Goal: Check status: Check status

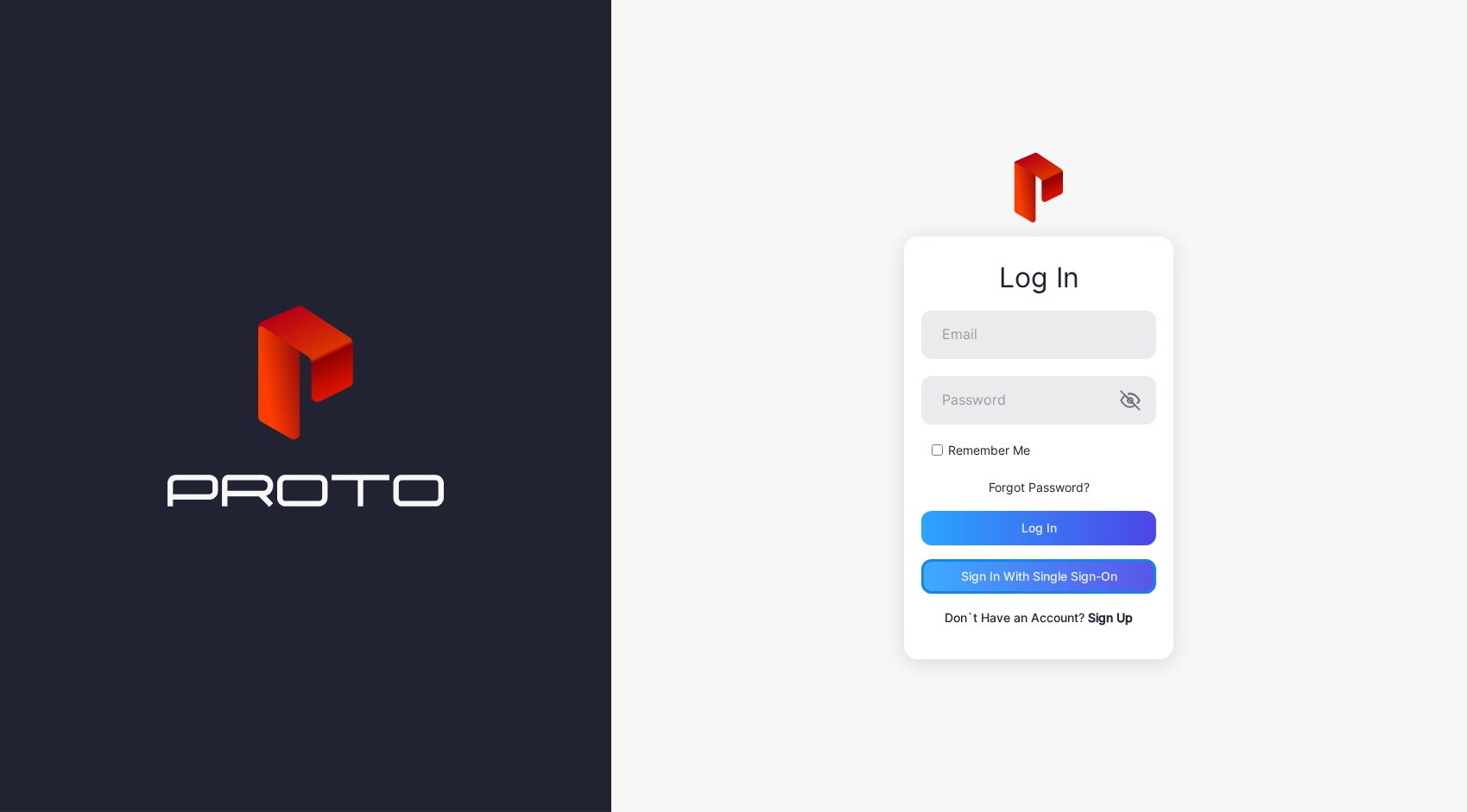
click at [1070, 575] on div "Sign in With Single Sign-On" at bounding box center [1039, 577] width 157 height 14
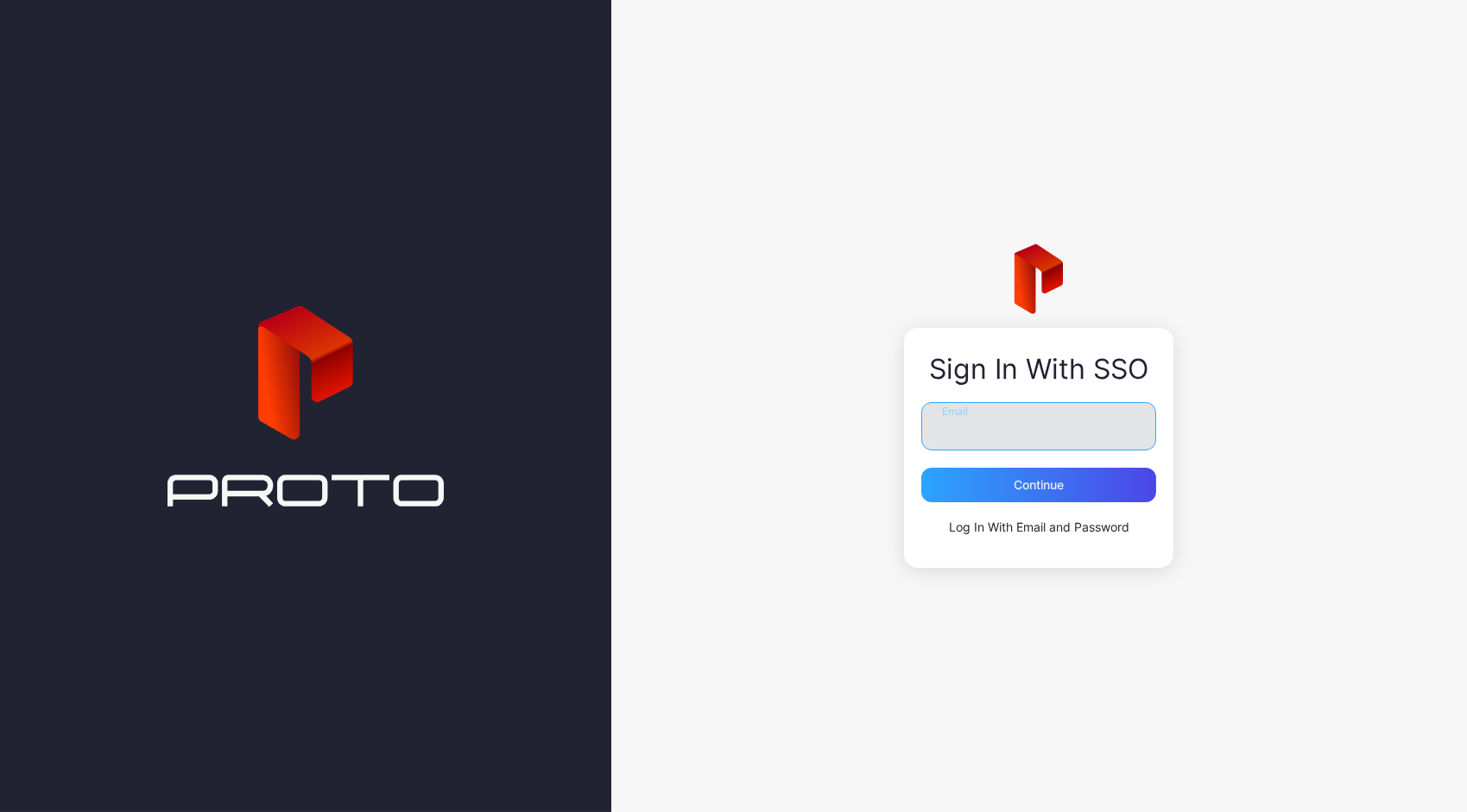
click at [1004, 441] on input "Email" at bounding box center [1039, 426] width 235 height 48
type input "**********"
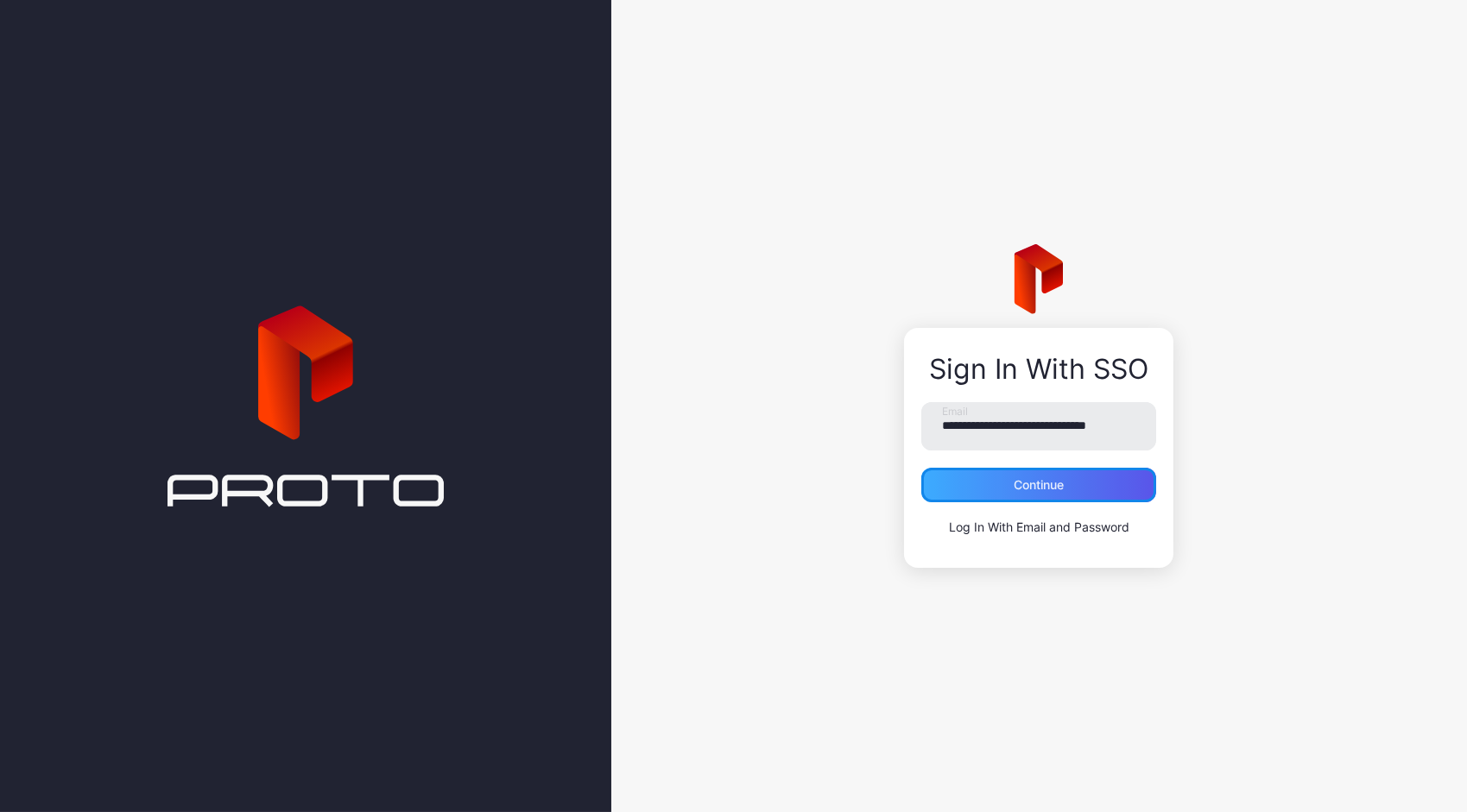
click at [1047, 484] on div "Continue" at bounding box center [1038, 485] width 50 height 14
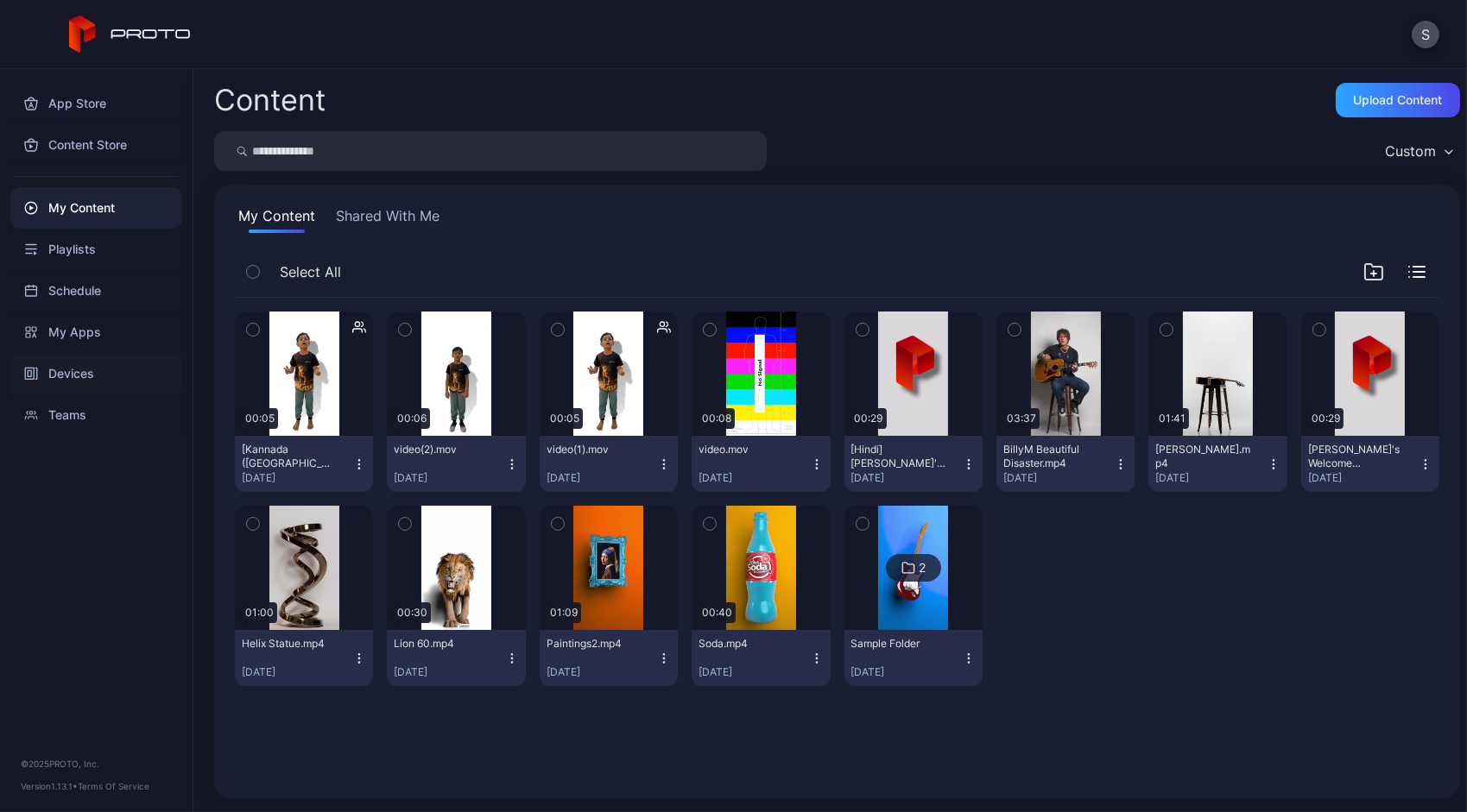
click at [57, 369] on div "Devices" at bounding box center [96, 374] width 172 height 41
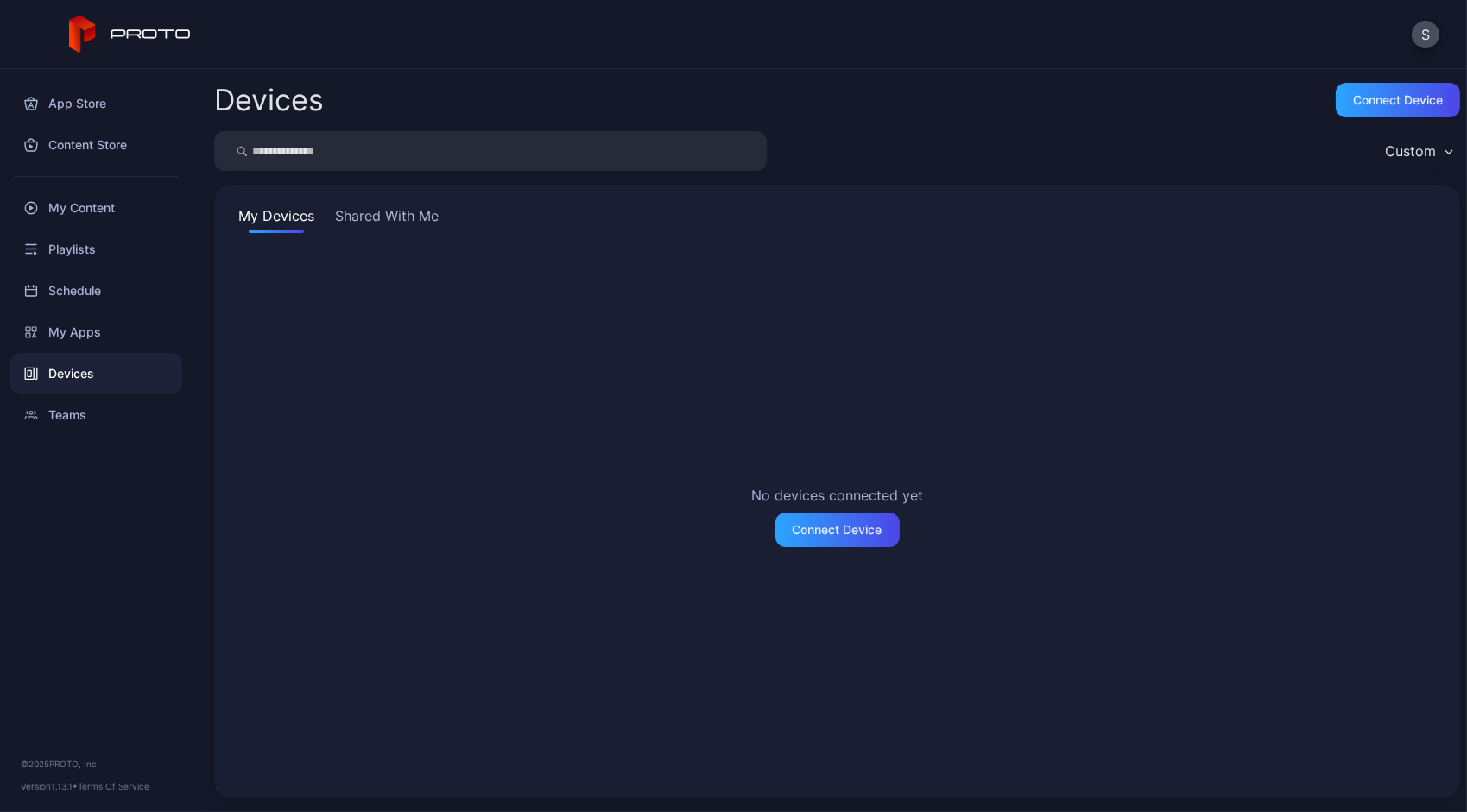
click at [417, 226] on button "Shared With Me" at bounding box center [387, 219] width 110 height 28
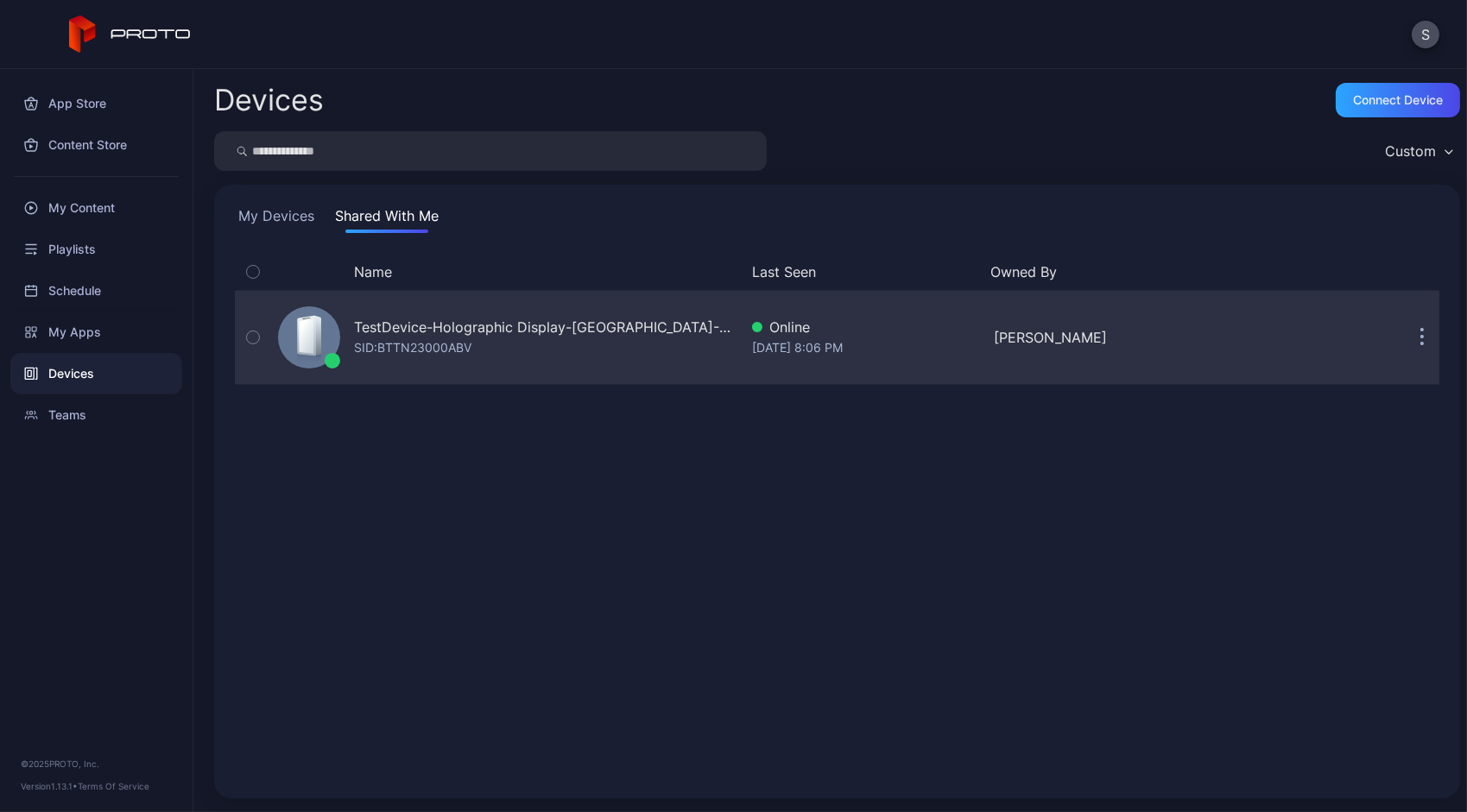
click at [406, 342] on div "SID: BTTN23000ABV" at bounding box center [413, 347] width 117 height 21
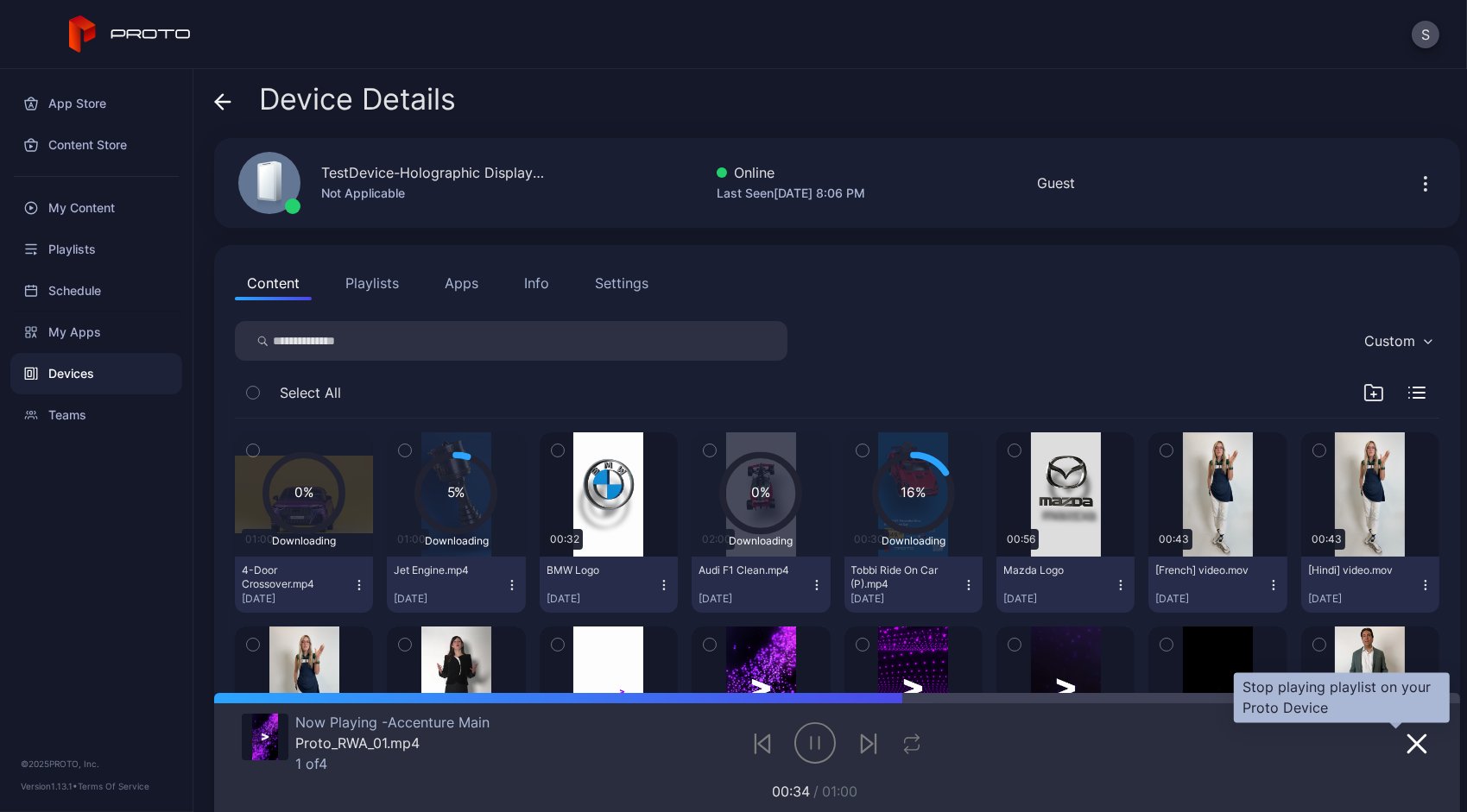
click at [1401, 745] on button "button" at bounding box center [1417, 743] width 32 height 25
